Goal: Navigation & Orientation: Find specific page/section

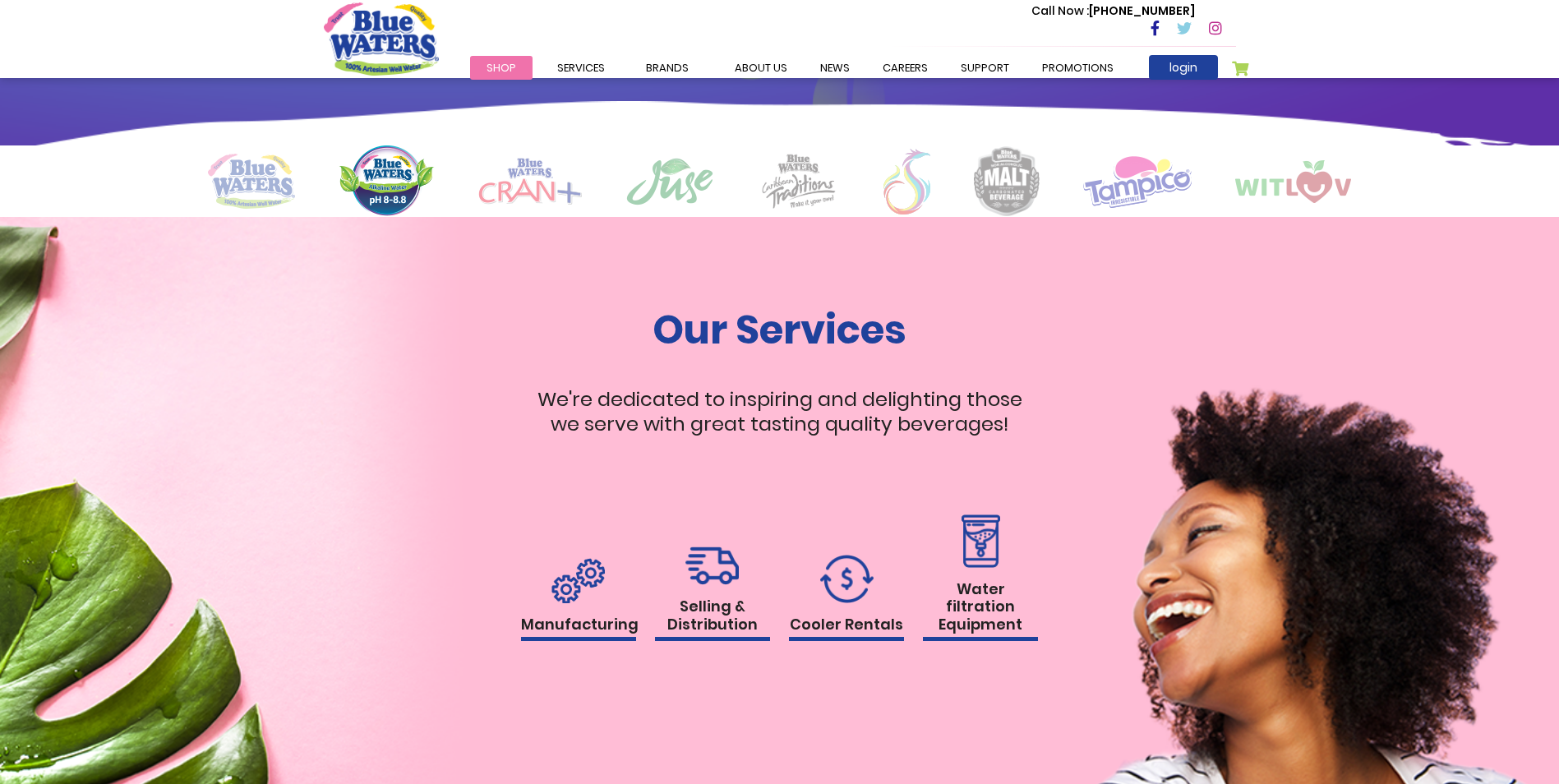
scroll to position [1331, 0]
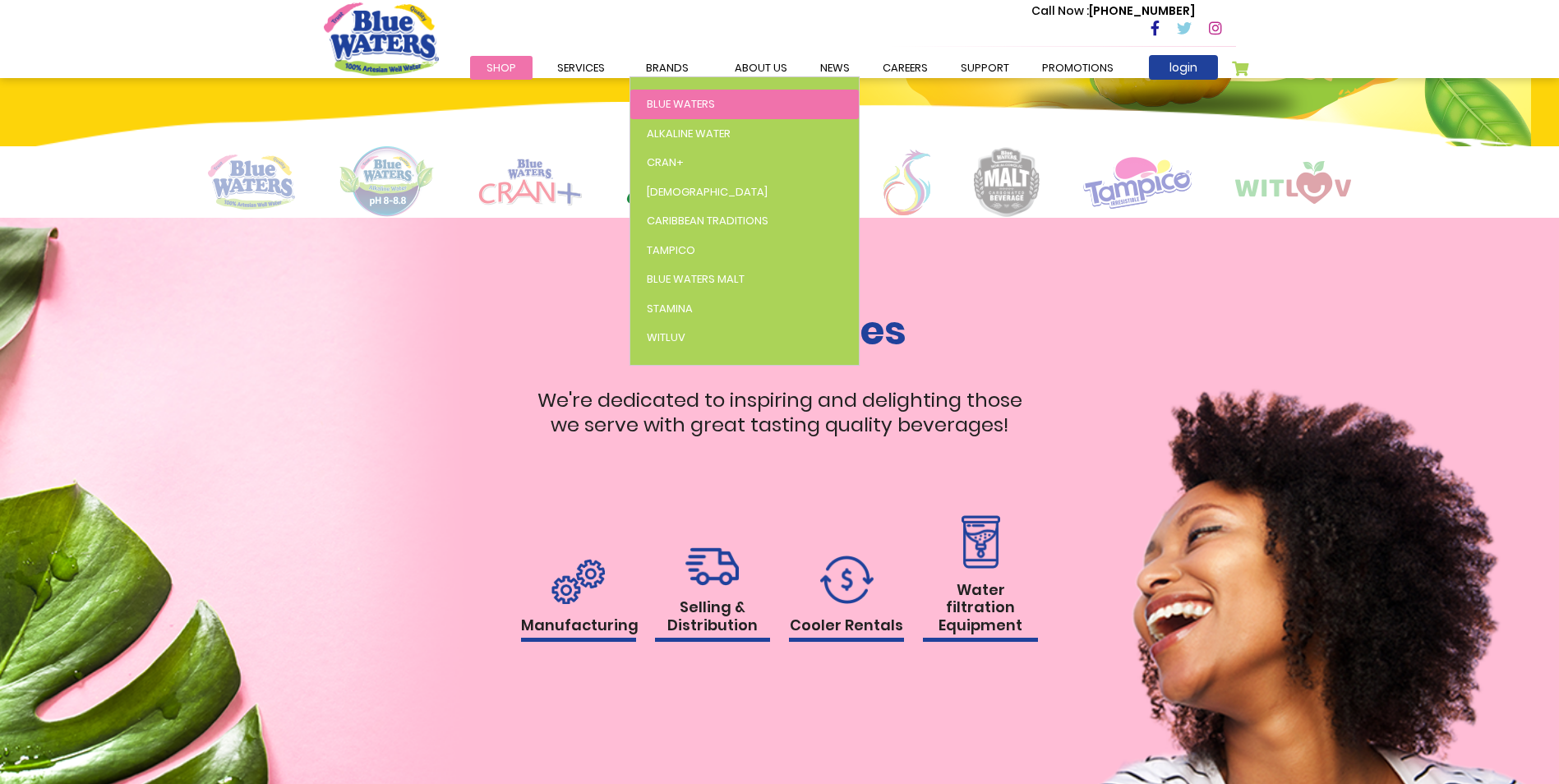
click at [682, 98] on span "Blue Waters" at bounding box center [681, 103] width 69 height 16
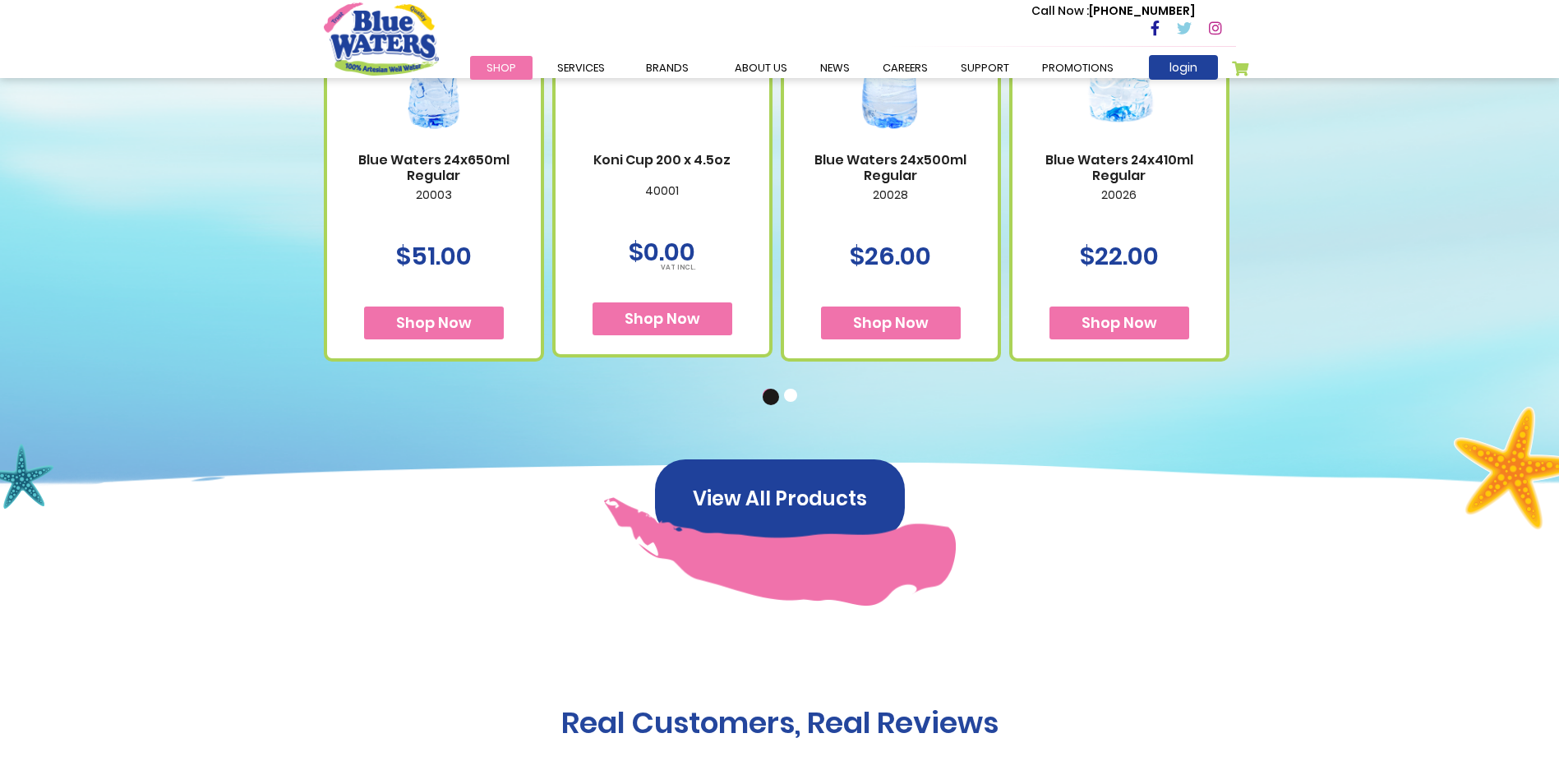
scroll to position [1151, 0]
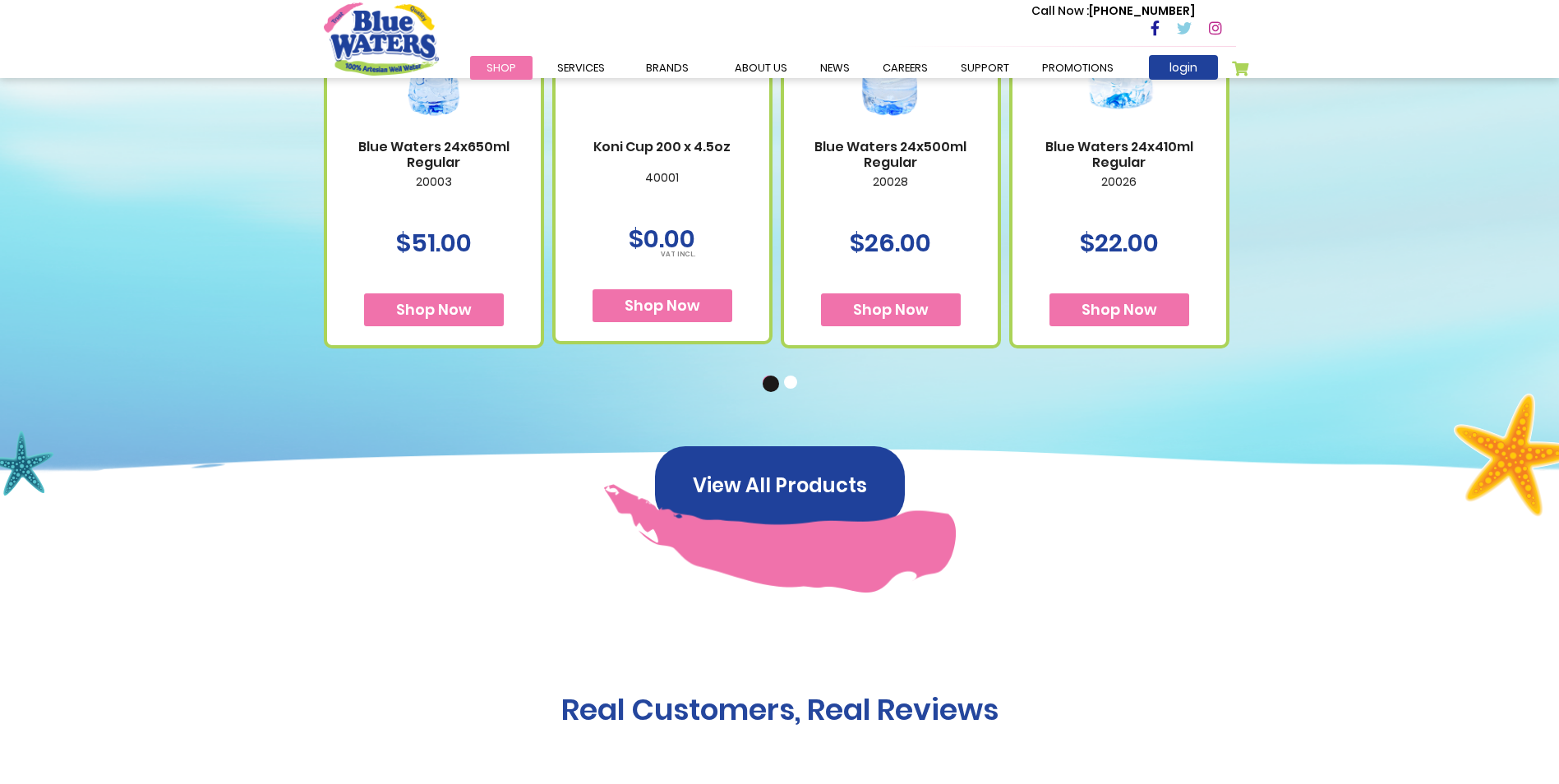
click at [785, 384] on button "2" at bounding box center [792, 384] width 17 height 17
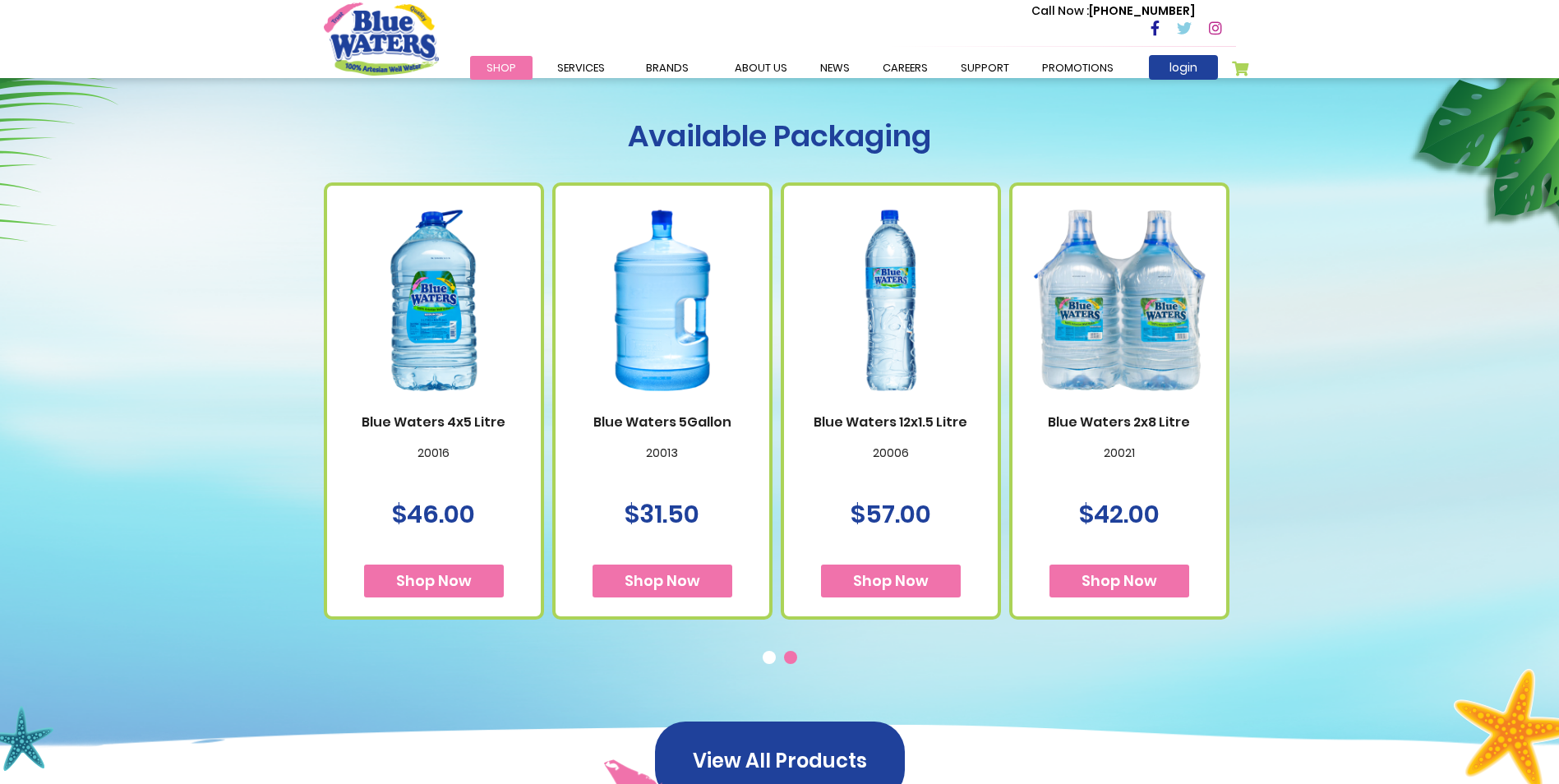
scroll to position [904, 0]
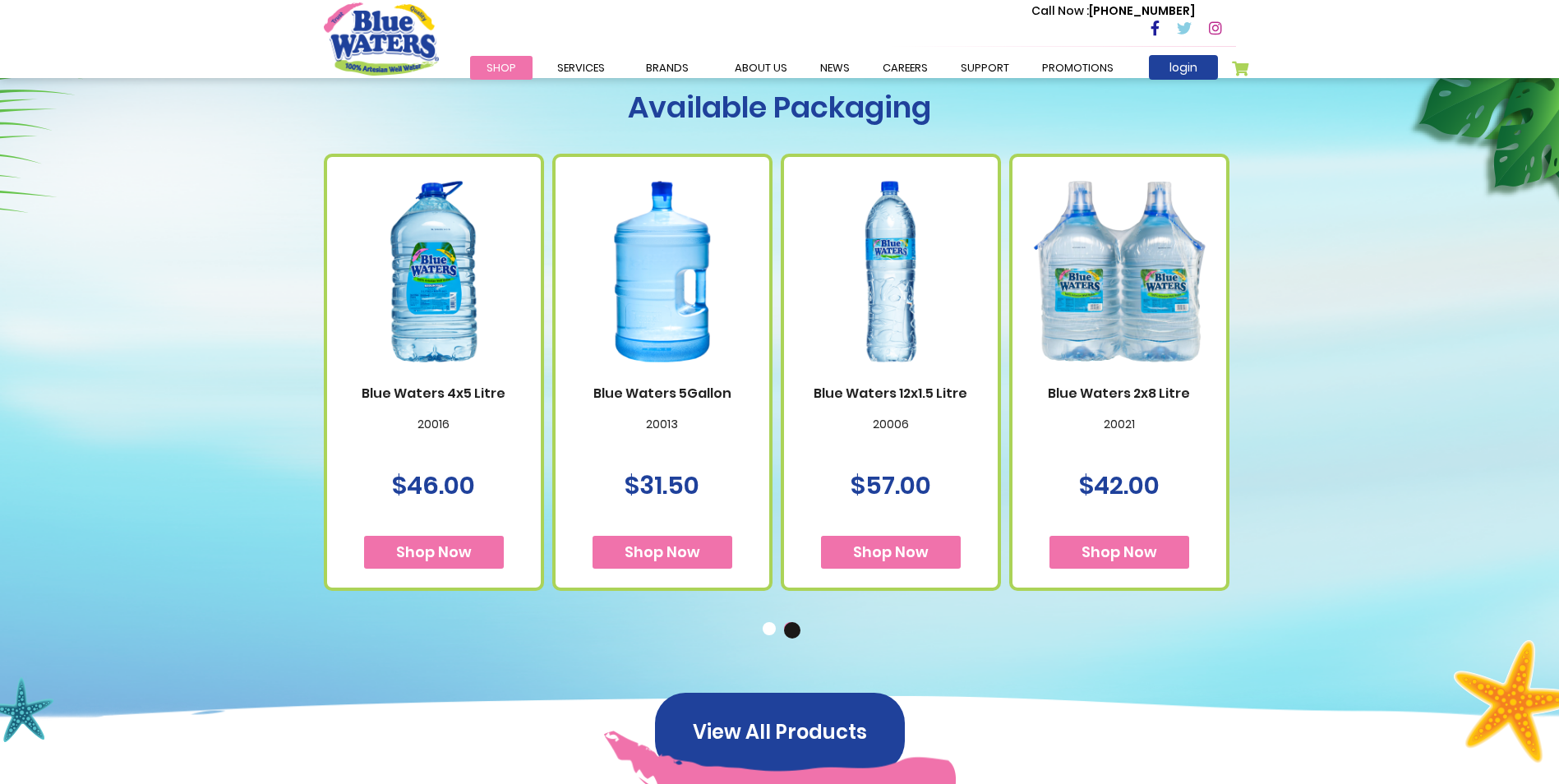
click at [774, 631] on button "1" at bounding box center [771, 630] width 17 height 17
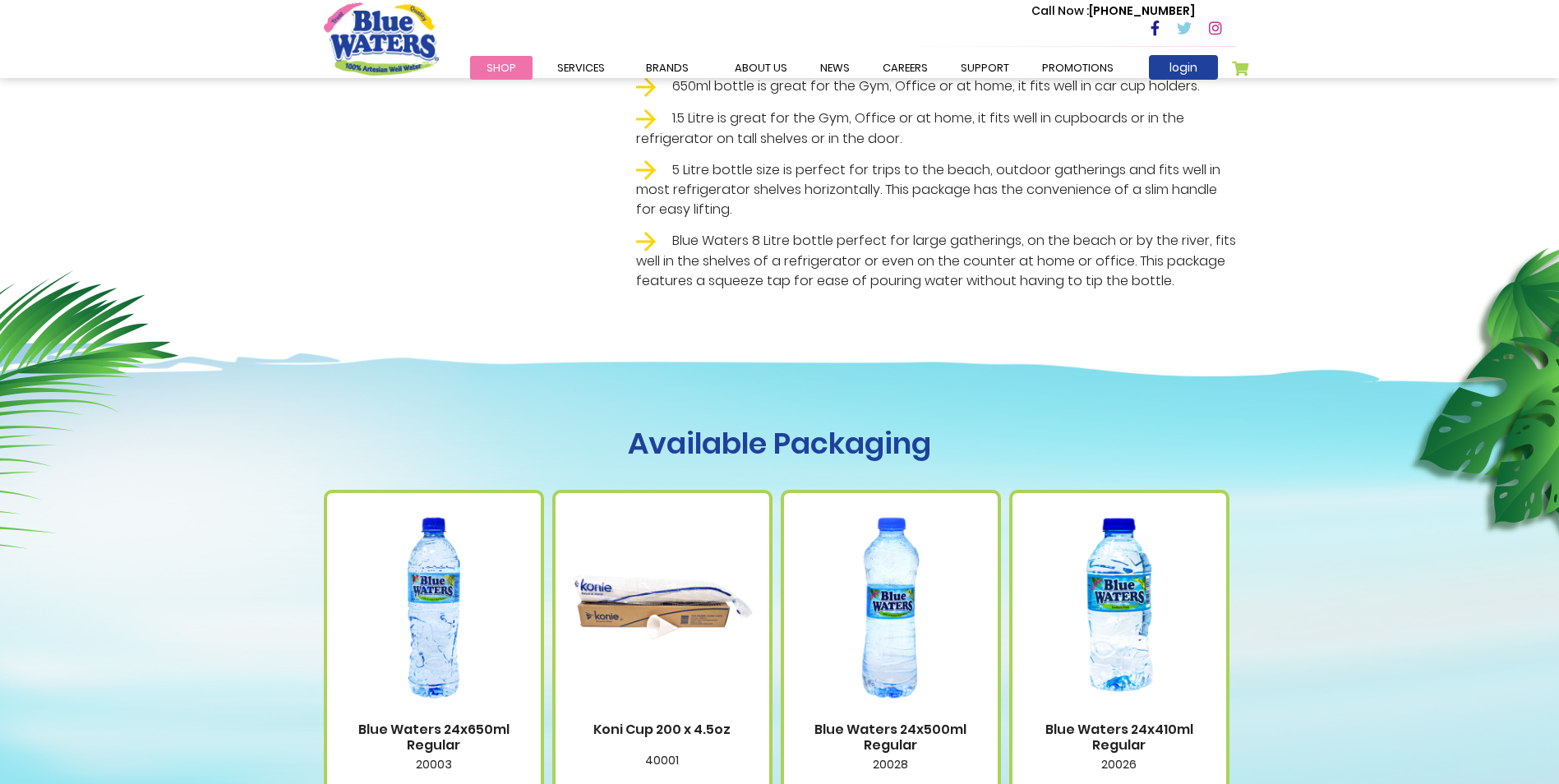
scroll to position [493, 0]
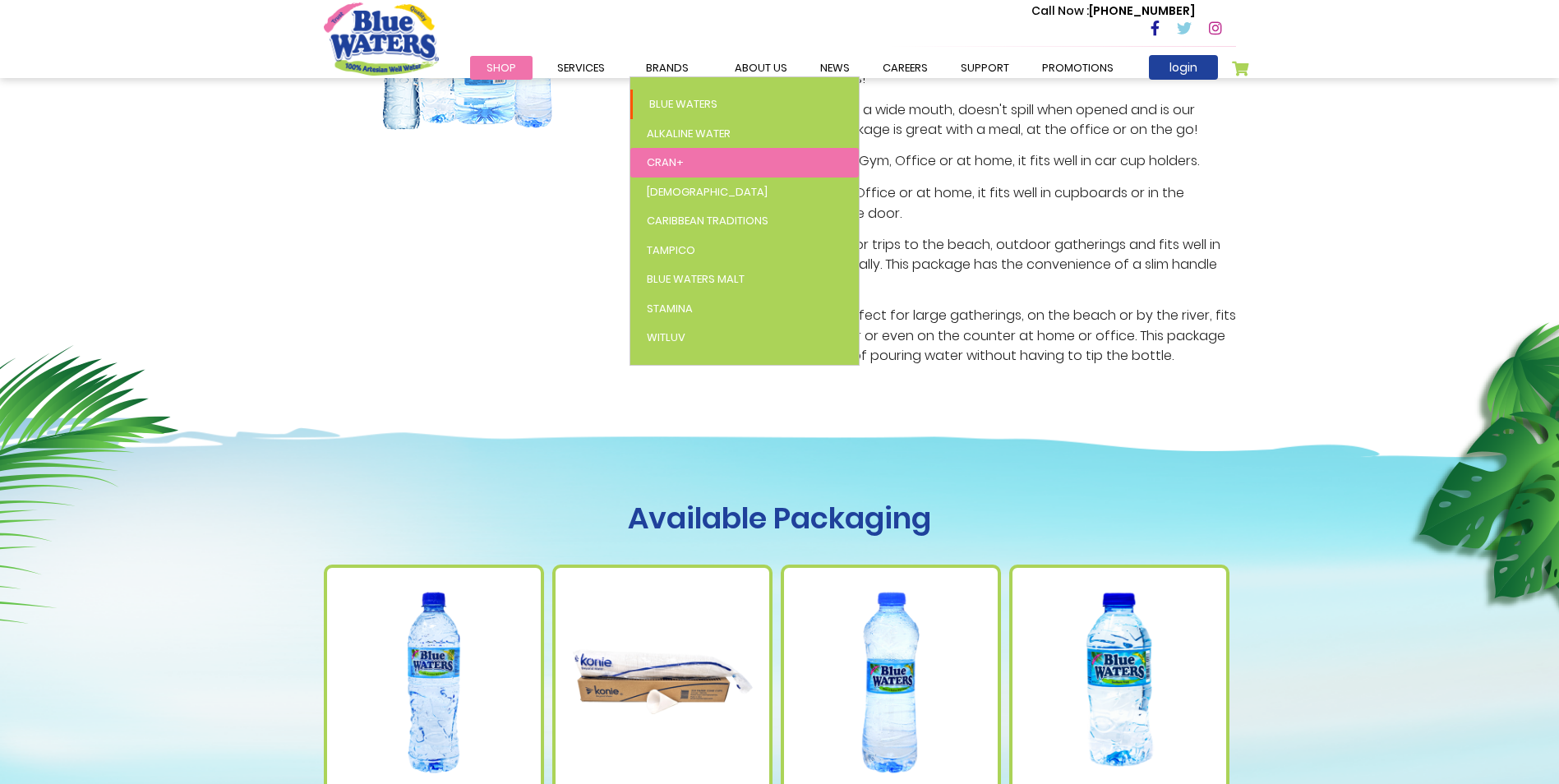
click at [659, 162] on span "Cran+" at bounding box center [665, 162] width 37 height 16
